Goal: Task Accomplishment & Management: Manage account settings

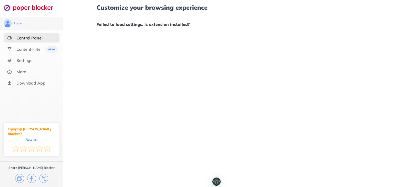
click at [32, 38] on div "Control Panel" at bounding box center [29, 37] width 26 height 5
click at [35, 48] on div "Content Filter" at bounding box center [29, 49] width 26 height 5
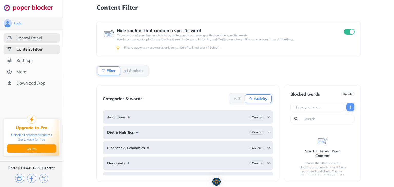
click at [56, 37] on div "Control Panel" at bounding box center [32, 37] width 56 height 9
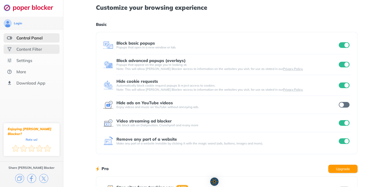
click at [36, 50] on div "Content Filter" at bounding box center [29, 49] width 26 height 5
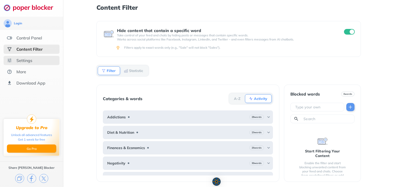
click at [32, 58] on div "Settings" at bounding box center [32, 60] width 56 height 9
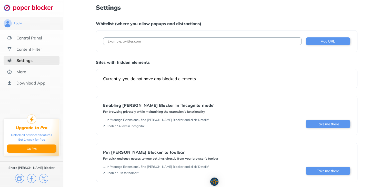
drag, startPoint x: 145, startPoint y: 75, endPoint x: 171, endPoint y: 86, distance: 28.4
click at [145, 75] on div "Currently, you do not have any blocked elements" at bounding box center [226, 78] width 261 height 19
drag, startPoint x: 269, startPoint y: 84, endPoint x: 358, endPoint y: 59, distance: 92.1
click at [358, 59] on div "Settings Whitelist (where you allow popups and distractions) Add URL Sites with…" at bounding box center [226, 111] width 326 height 222
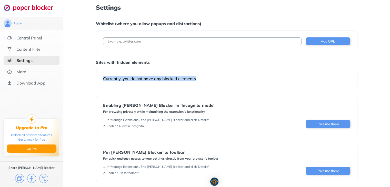
drag, startPoint x: 388, startPoint y: 64, endPoint x: 390, endPoint y: 82, distance: 18.3
click at [390, 82] on html "Login Control Panel Content Filter Settings More Download App Upgrade to Pro Un…" at bounding box center [195, 111] width 390 height 222
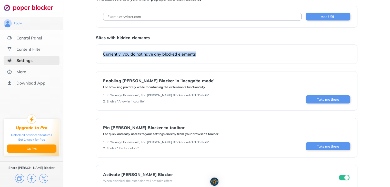
scroll to position [35, 0]
